Goal: Information Seeking & Learning: Learn about a topic

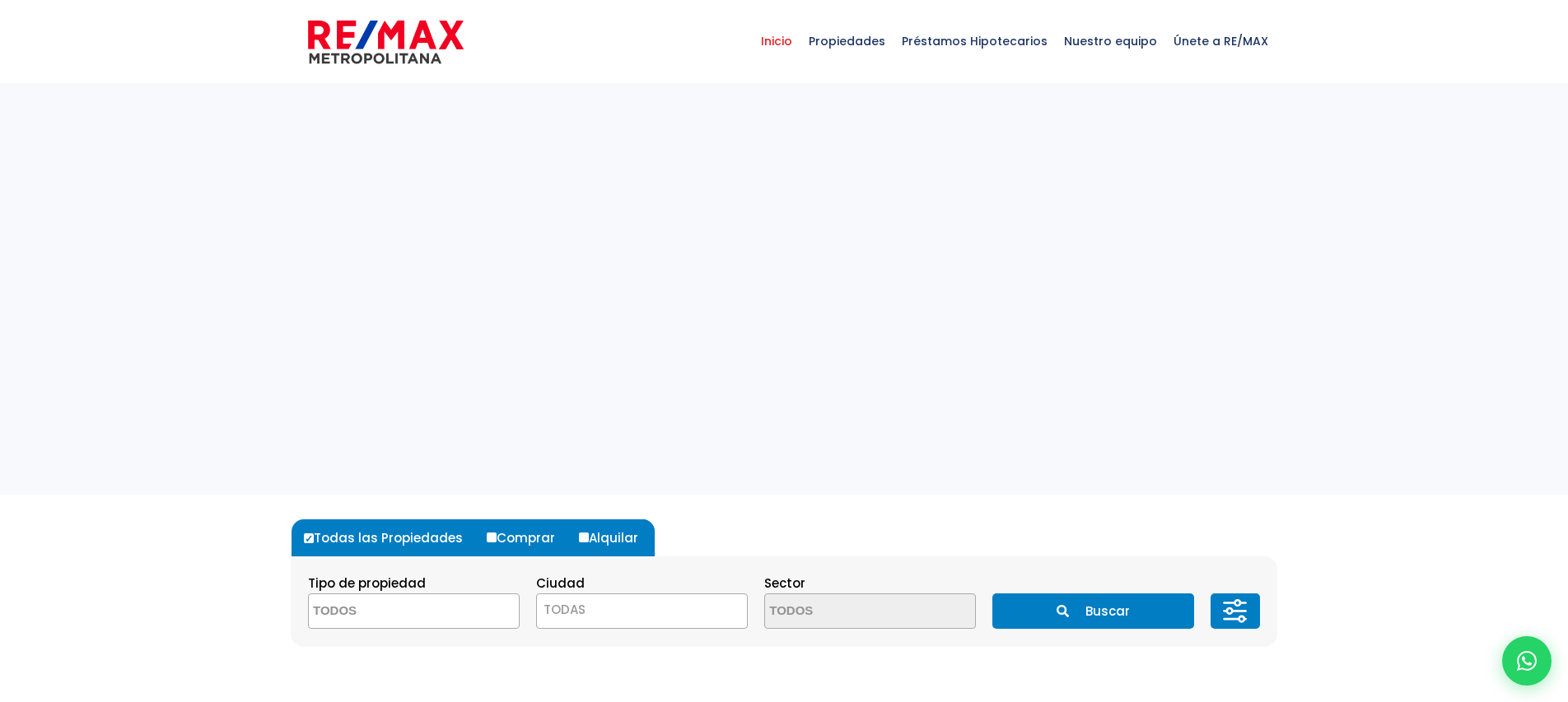
select select
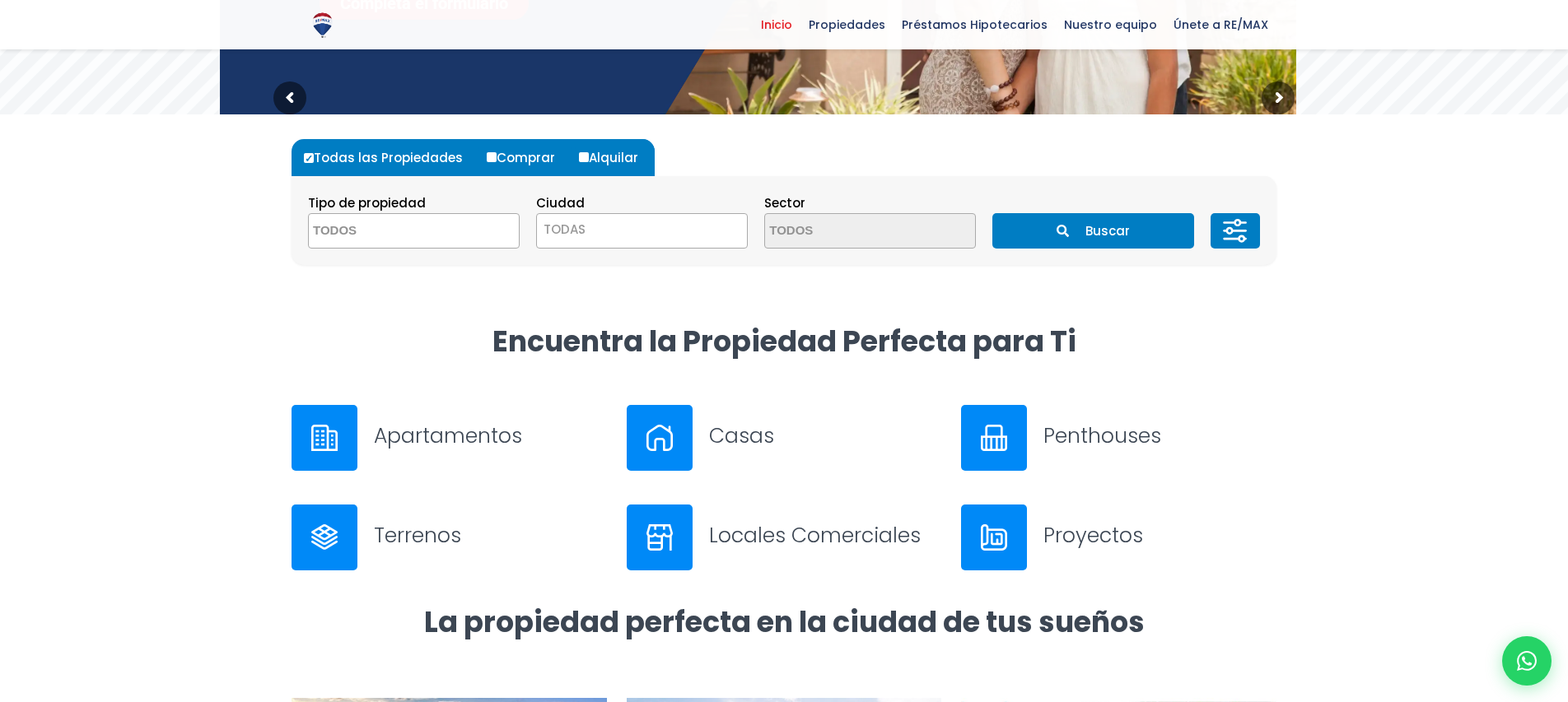
scroll to position [388, 0]
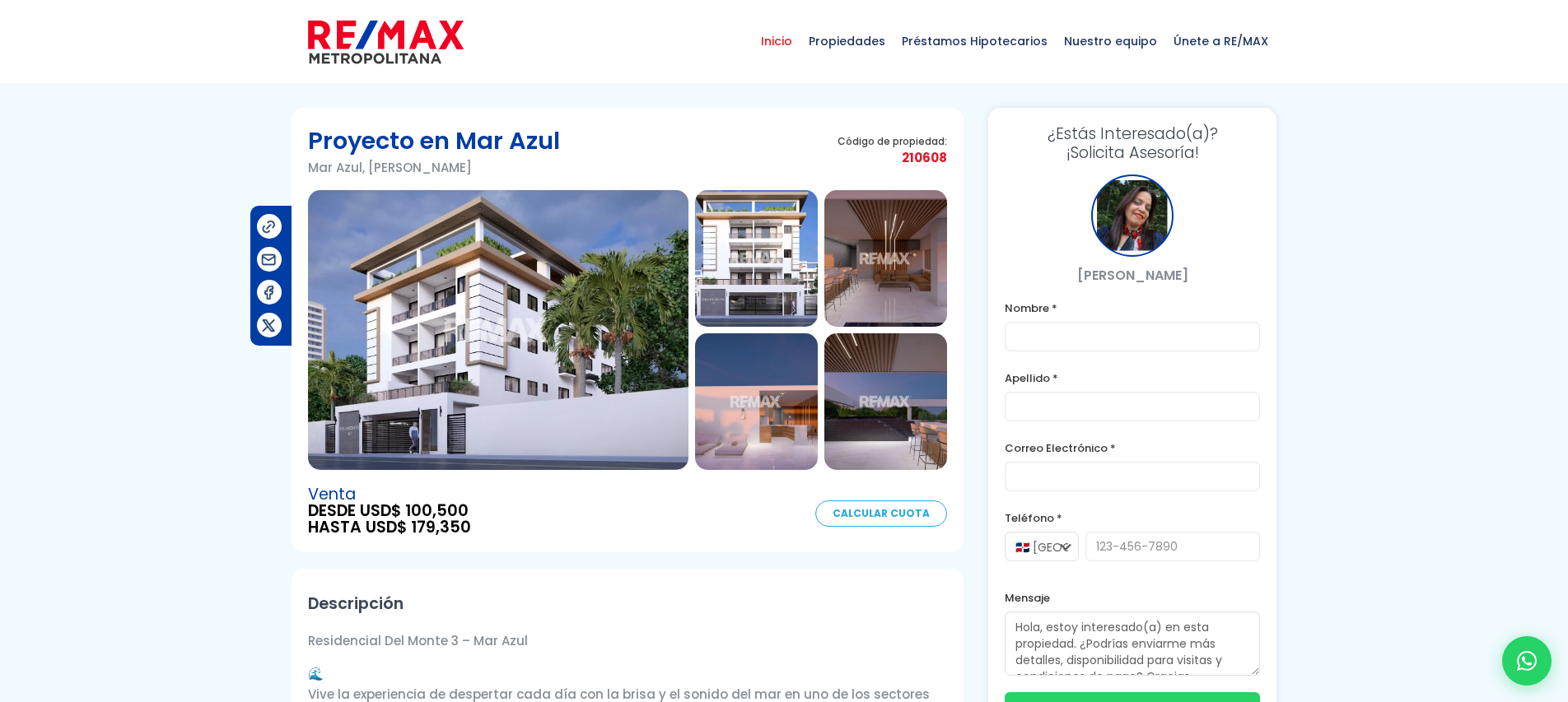
click at [785, 47] on span "Inicio" at bounding box center [776, 41] width 48 height 49
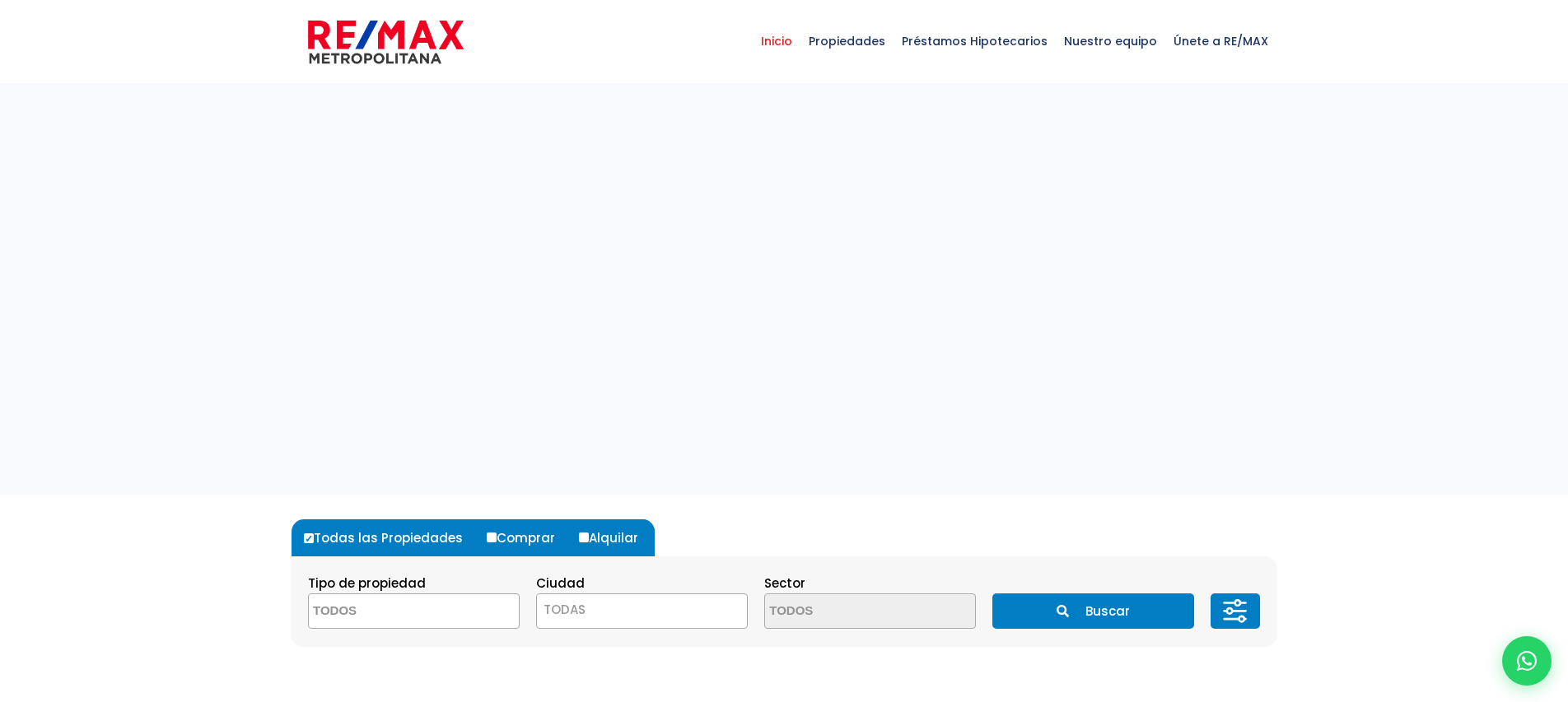
select select
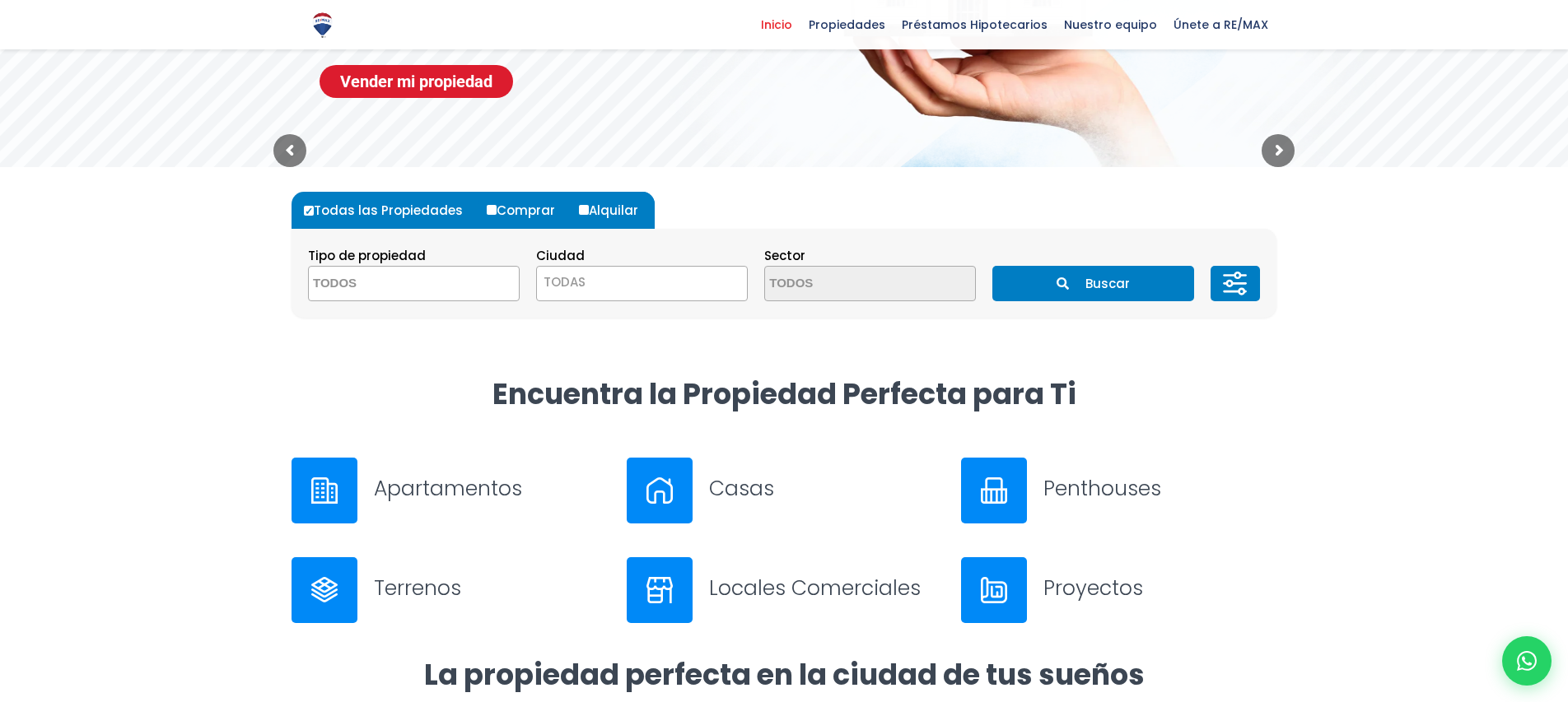
scroll to position [345, 0]
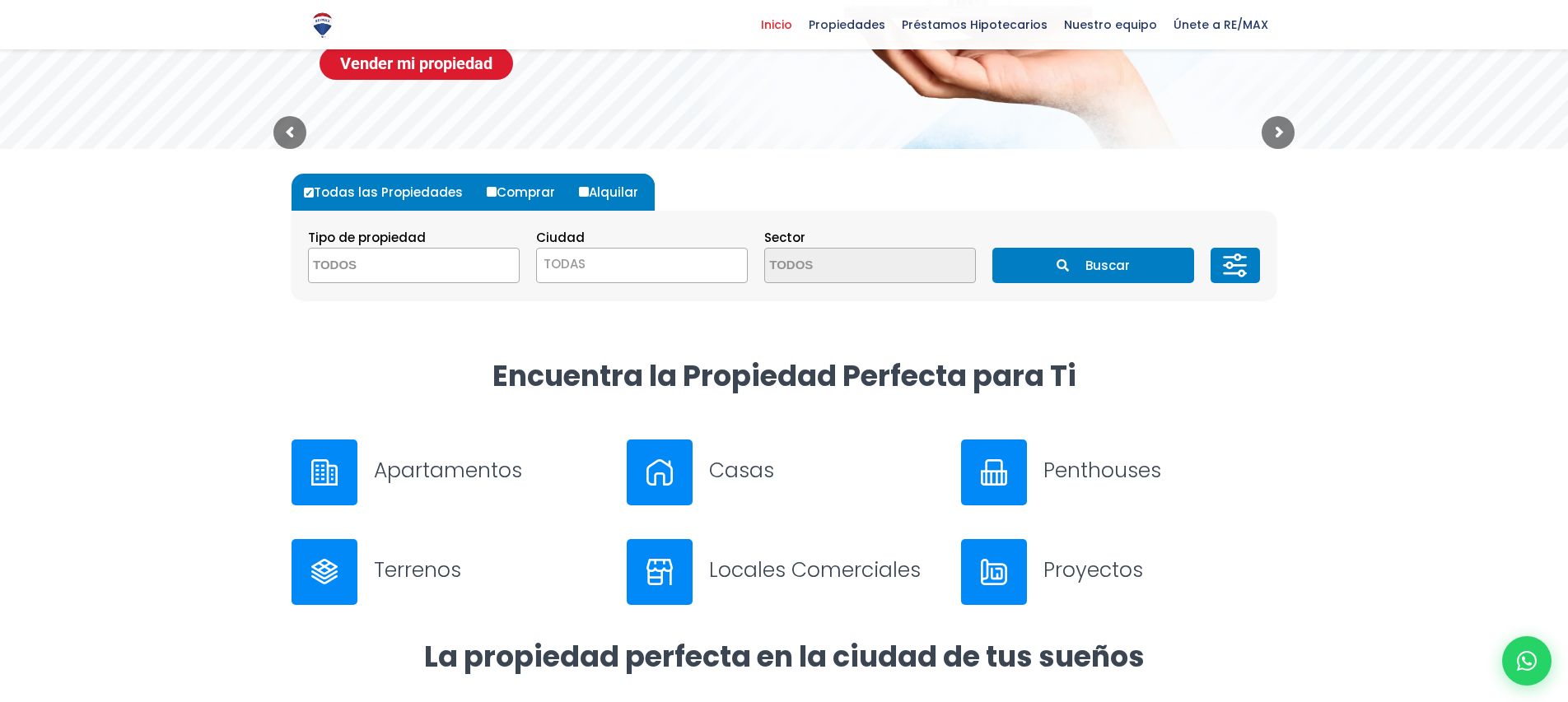
click at [1020, 566] on div at bounding box center [993, 571] width 66 height 66
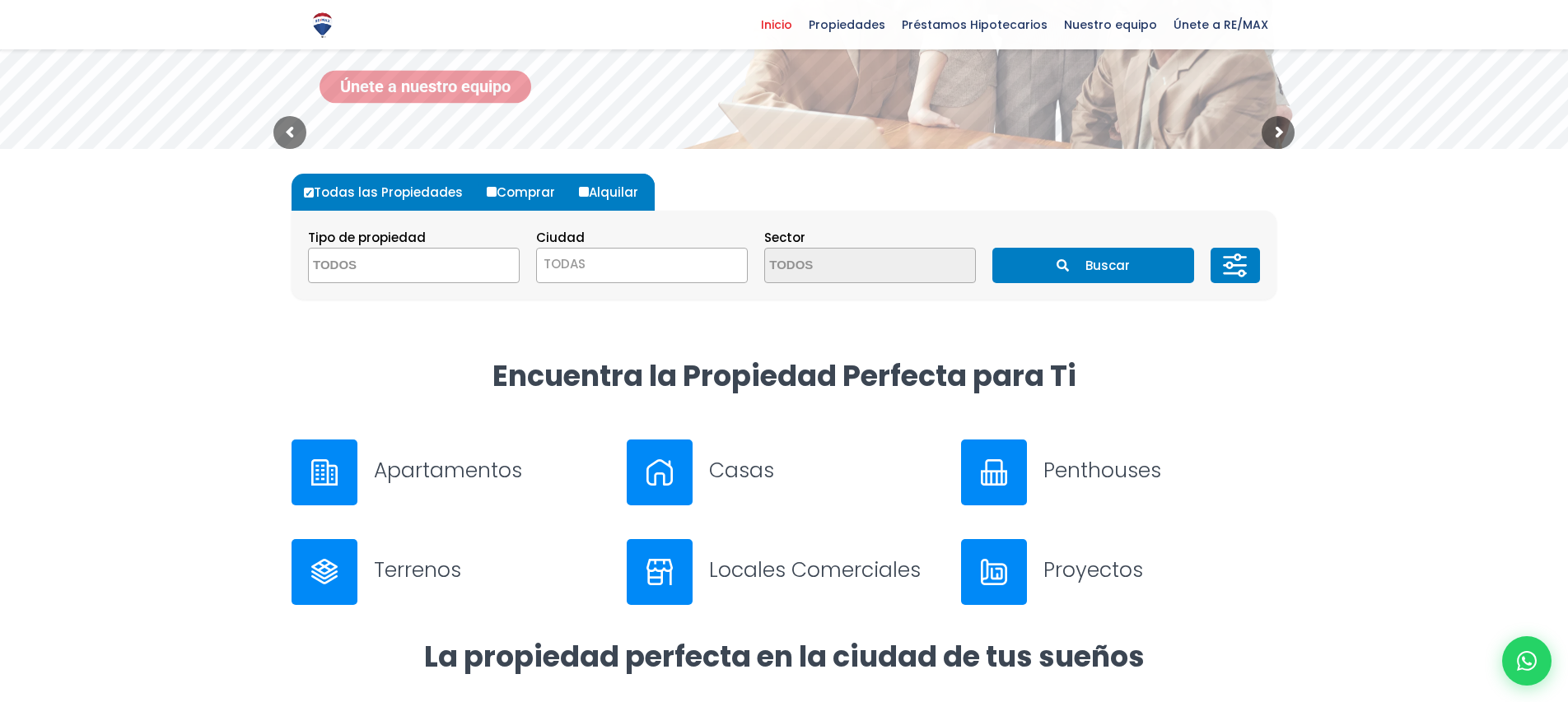
click at [404, 466] on h3 "Apartamentos" at bounding box center [491, 470] width 233 height 29
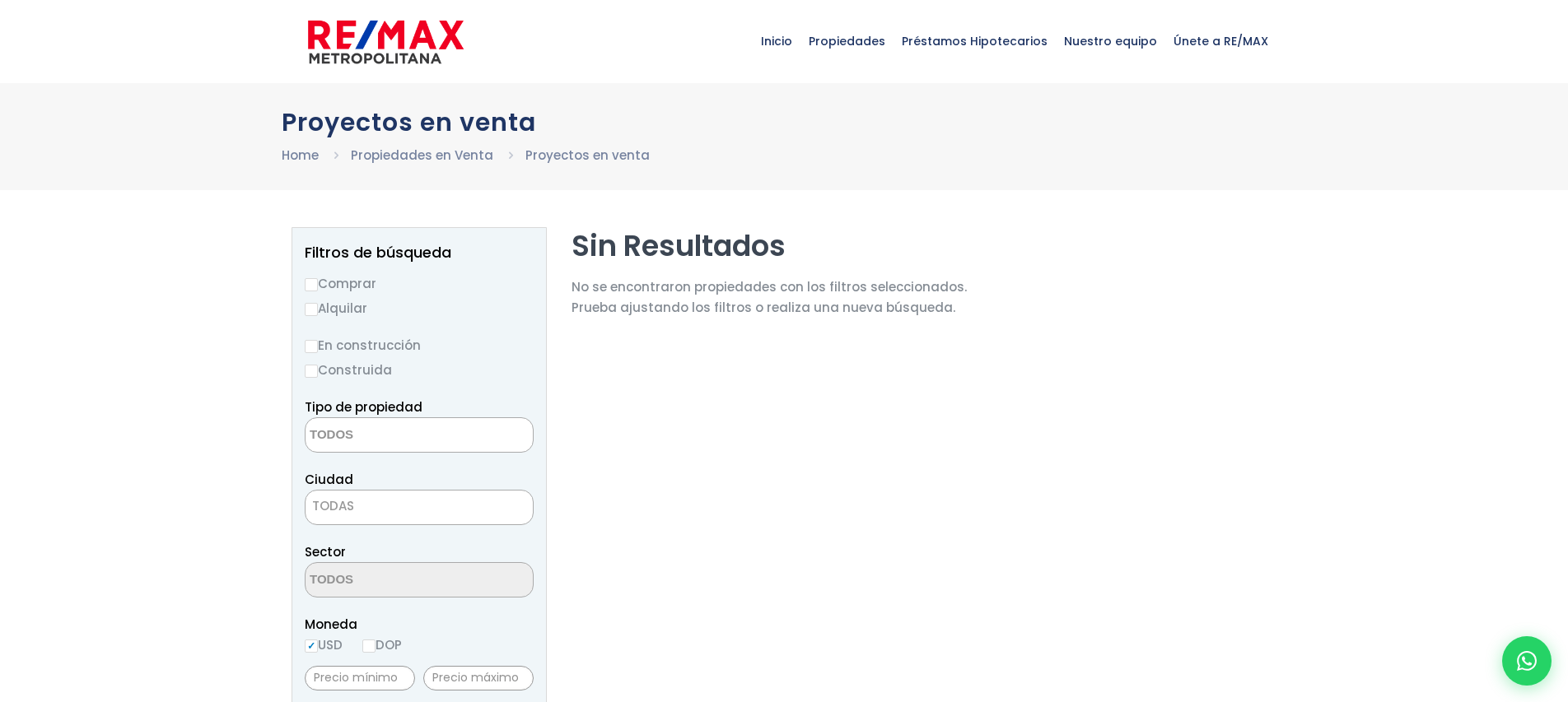
select select
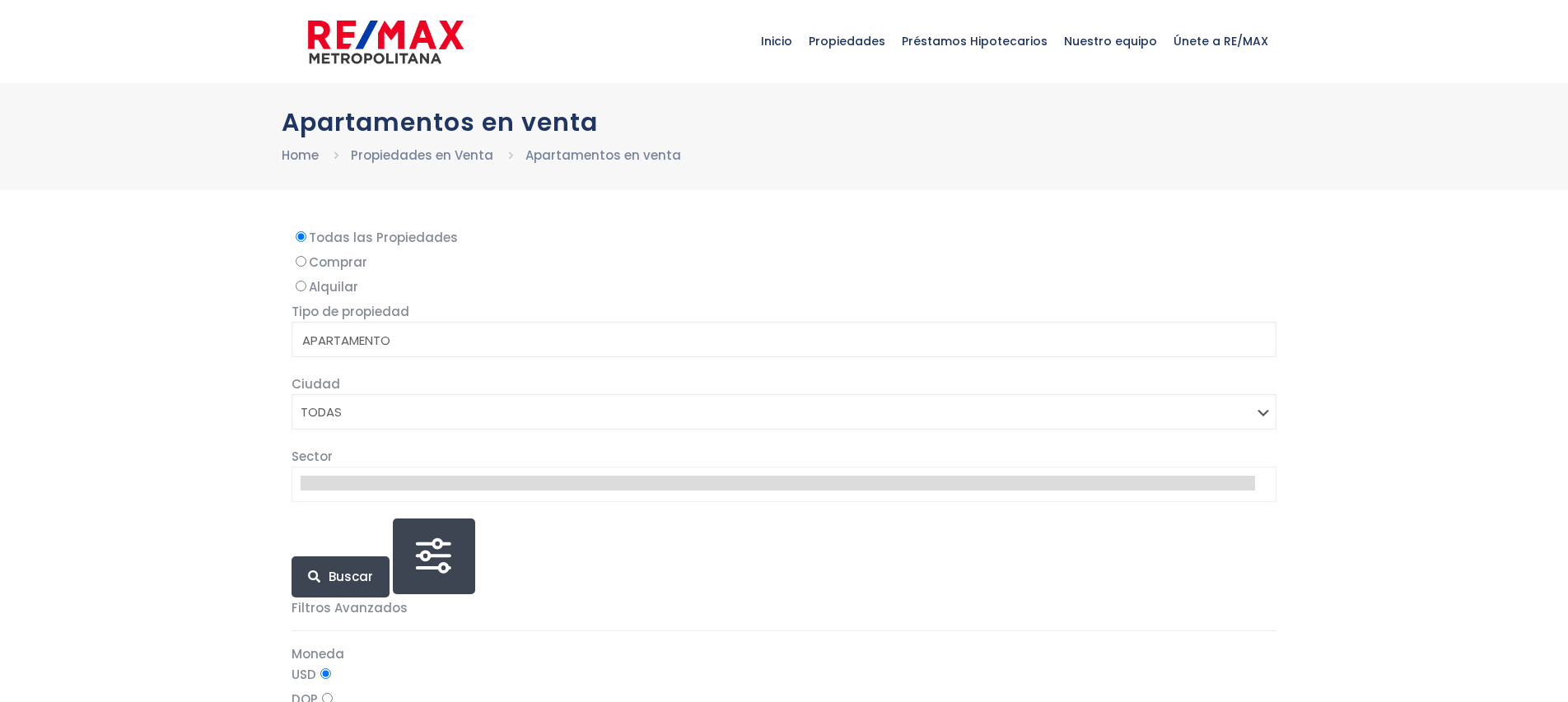
select select
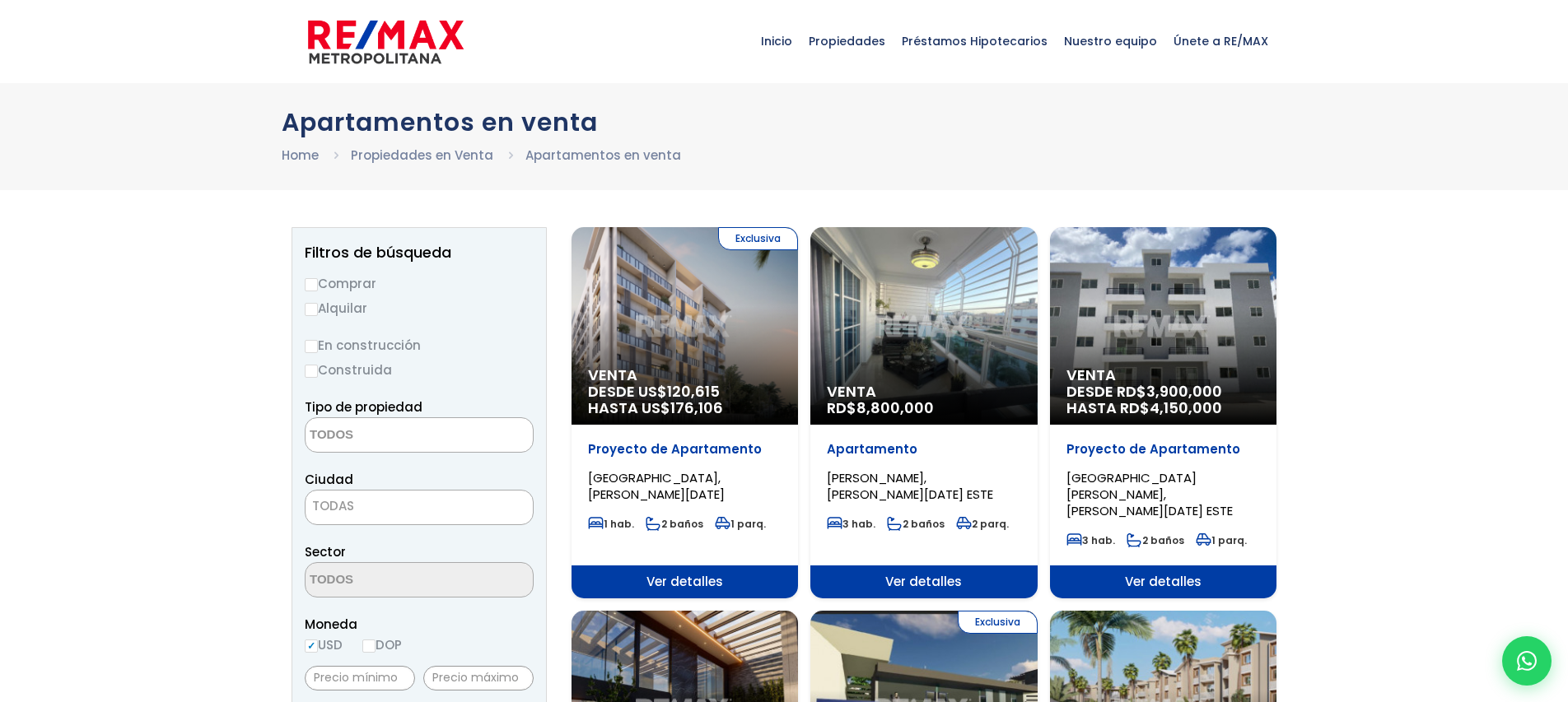
click at [658, 365] on div "Exclusiva Venta DESDE US$ 120,615 HASTA US$ 176,106" at bounding box center [685, 326] width 227 height 198
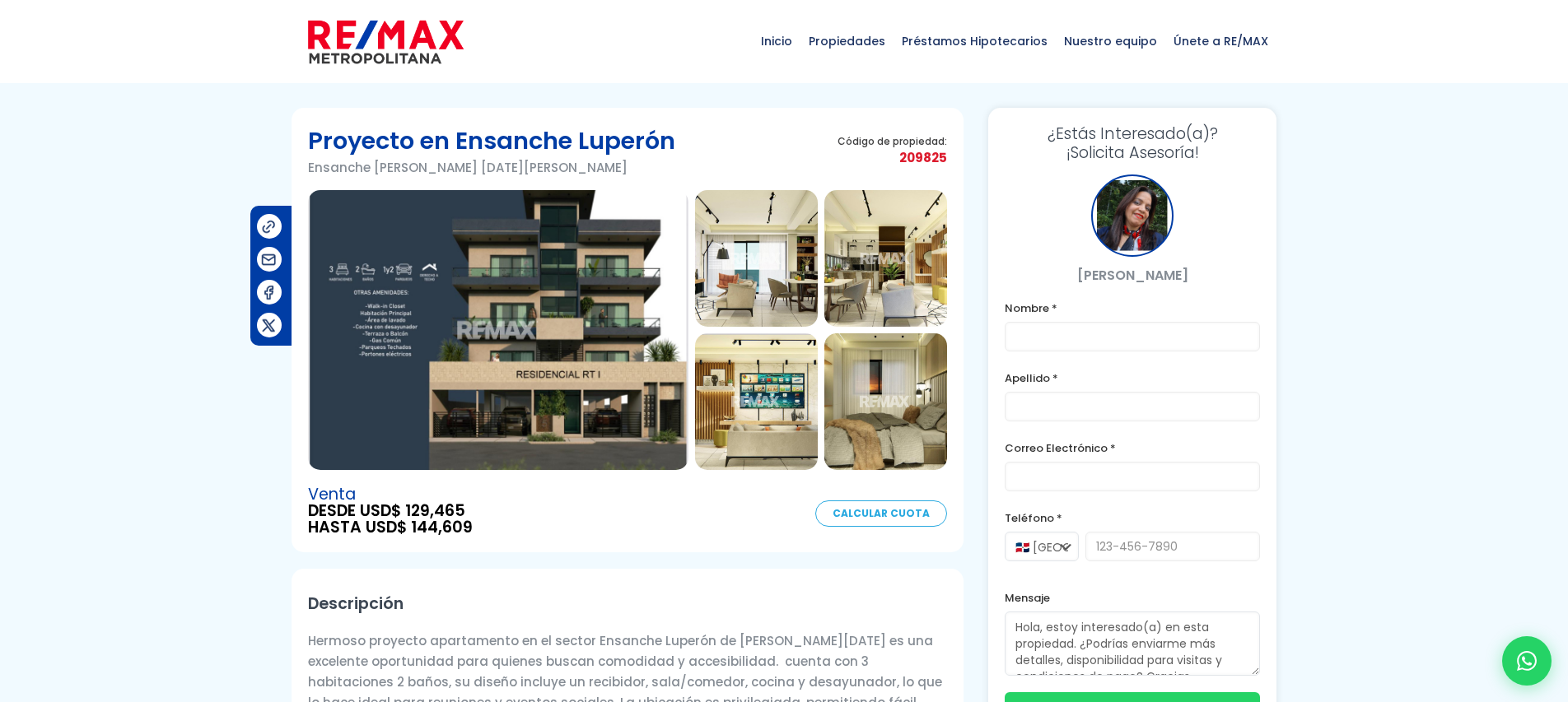
click at [739, 125] on div "Proyecto en Ensanche Luperón Ensanche Luperón, Santo Domingo De Guzmán Código d…" at bounding box center [627, 157] width 639 height 66
